Goal: Check status: Check status

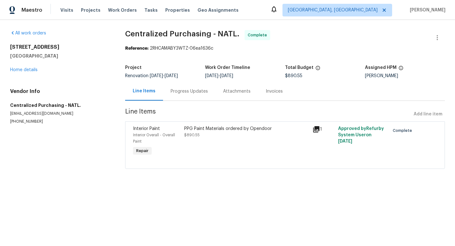
click at [316, 127] on icon at bounding box center [316, 129] width 6 height 6
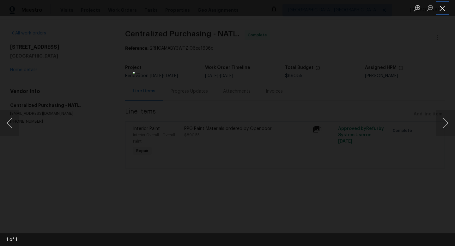
click at [440, 9] on button "Close lightbox" at bounding box center [442, 8] width 13 height 11
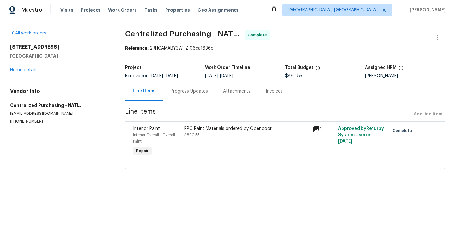
click at [270, 92] on div "Invoices" at bounding box center [274, 91] width 17 height 6
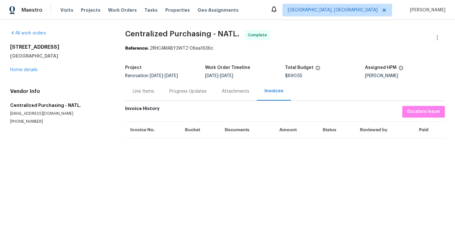
click at [186, 89] on div "Progress Updates" at bounding box center [187, 91] width 37 height 6
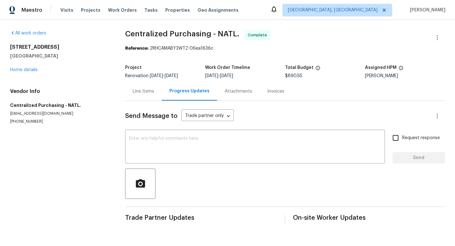
click at [235, 89] on div "Attachments" at bounding box center [238, 91] width 27 height 6
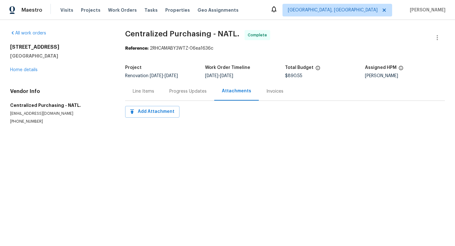
click at [136, 89] on div "Line Items" at bounding box center [143, 91] width 21 height 6
